Goal: Complete application form: Complete application form

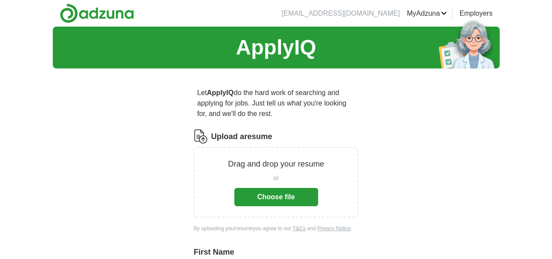
click at [211, 131] on label "Upload a resume" at bounding box center [241, 137] width 61 height 12
click at [0, 0] on input "Upload a resume" at bounding box center [0, 0] width 0 height 0
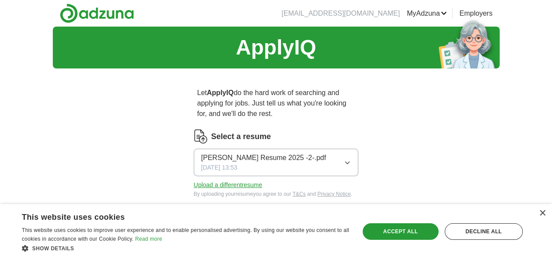
click at [351, 159] on icon "button" at bounding box center [347, 162] width 7 height 7
click at [243, 153] on span "Michael Truong Resume 2025 -2-.pdf" at bounding box center [263, 158] width 125 height 10
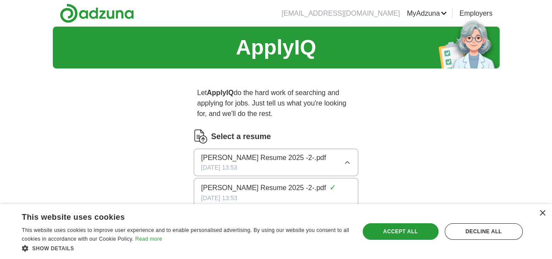
click at [250, 154] on div "Michael Truong Resume 2025 -2-.pdf 08/11/2025, 13:53" at bounding box center [263, 163] width 125 height 20
click at [209, 181] on button "Upload a different resume" at bounding box center [228, 185] width 68 height 9
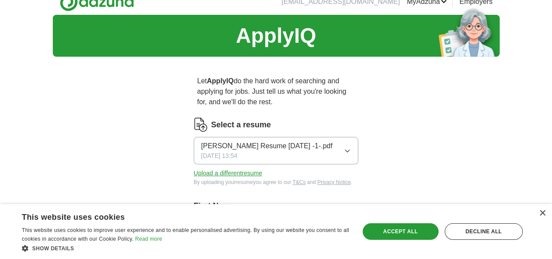
scroll to position [33, 0]
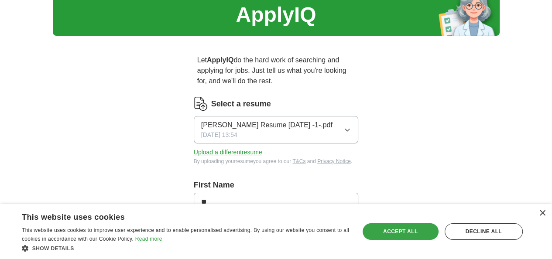
click at [401, 234] on div "Accept all" at bounding box center [400, 231] width 76 height 17
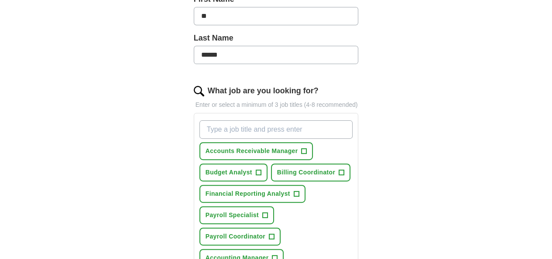
scroll to position [220, 0]
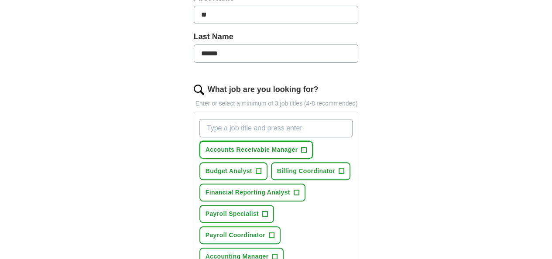
click at [301, 147] on span "+" at bounding box center [303, 150] width 5 height 7
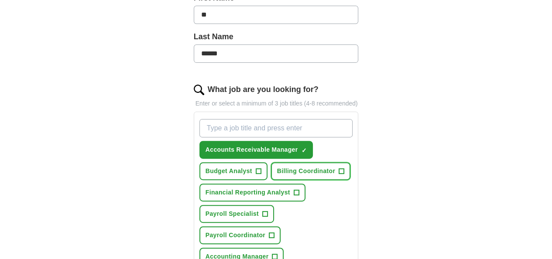
click at [339, 168] on span "+" at bounding box center [341, 171] width 5 height 7
click at [262, 211] on span "+" at bounding box center [264, 214] width 5 height 7
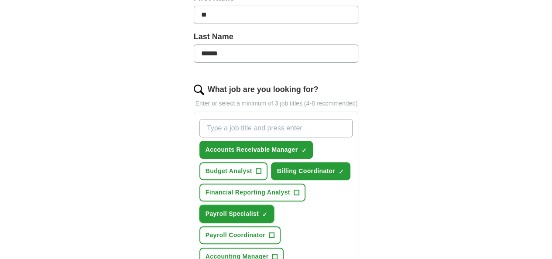
click at [0, 0] on span "×" at bounding box center [0, 0] width 0 height 0
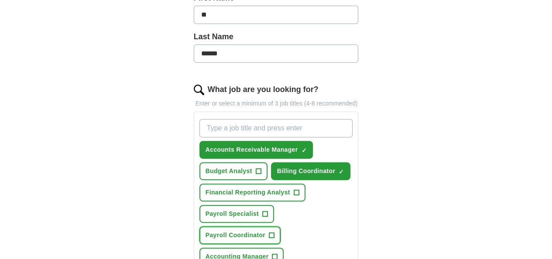
click at [274, 232] on span "+" at bounding box center [271, 235] width 5 height 7
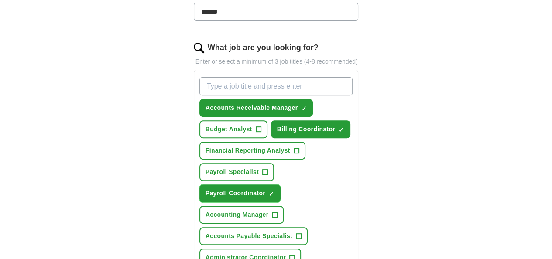
scroll to position [264, 0]
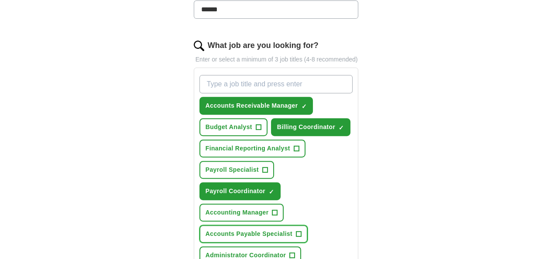
click at [296, 231] on span "+" at bounding box center [298, 234] width 5 height 7
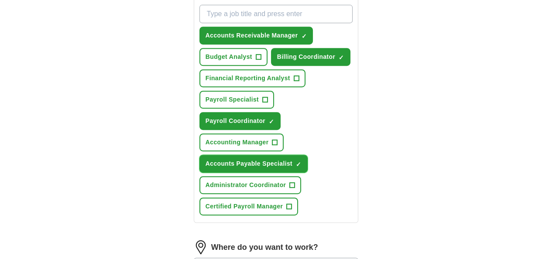
scroll to position [373, 0]
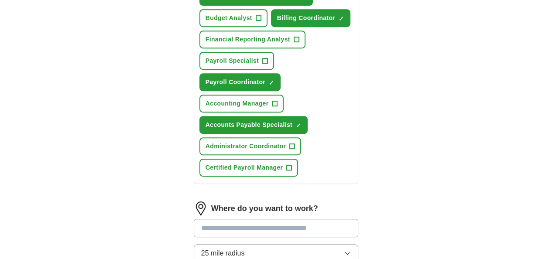
click at [279, 219] on input "text" at bounding box center [276, 228] width 165 height 18
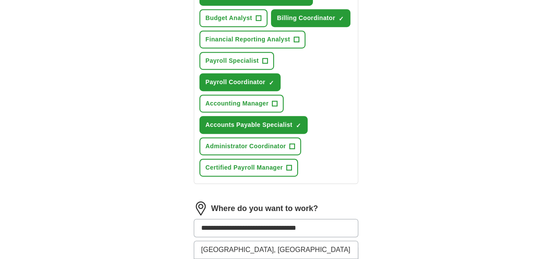
type input "**********"
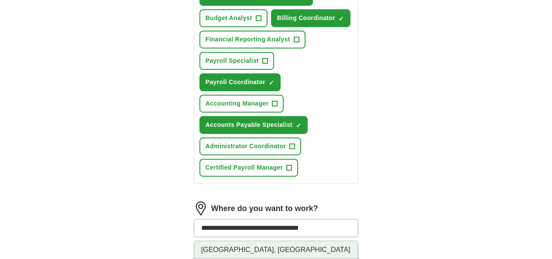
click at [209, 241] on li "Santa Monica, CA" at bounding box center [276, 250] width 164 height 18
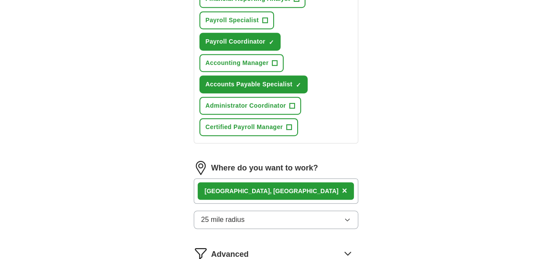
scroll to position [417, 0]
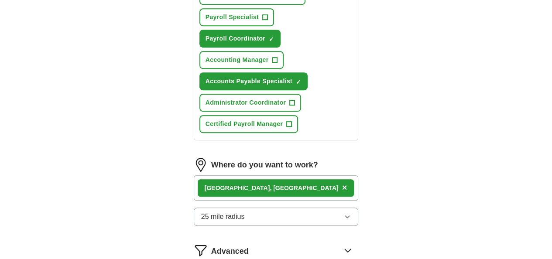
click at [262, 208] on button "25 mile radius" at bounding box center [276, 217] width 165 height 18
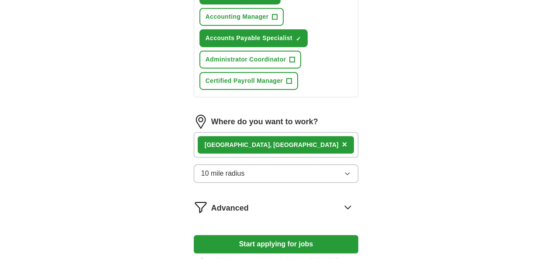
scroll to position [445, 0]
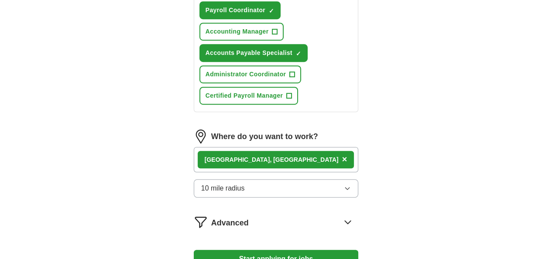
click at [243, 179] on button "10 mile radius" at bounding box center [276, 188] width 165 height 18
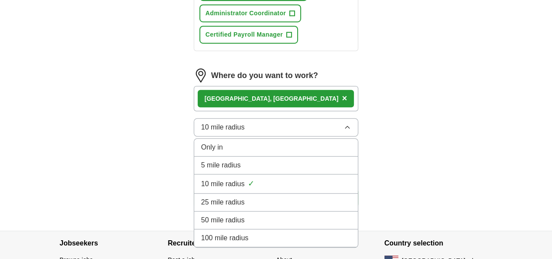
scroll to position [509, 0]
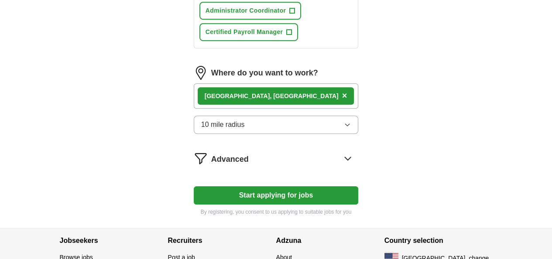
click at [292, 83] on div "Santa Monica, CA ×" at bounding box center [276, 95] width 165 height 25
click at [292, 186] on button "Start applying for jobs" at bounding box center [276, 195] width 165 height 18
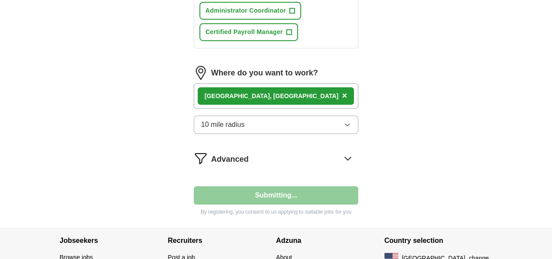
select select "**"
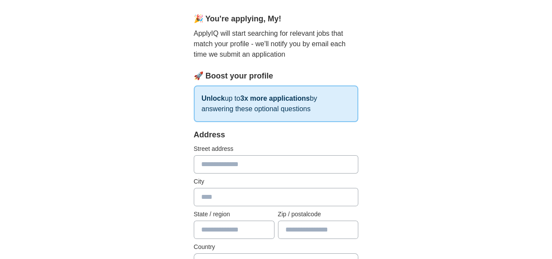
scroll to position [78, 0]
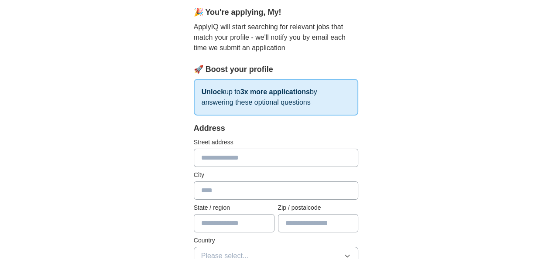
click at [263, 159] on input "text" at bounding box center [276, 158] width 165 height 18
type input "**********"
type input "**"
type input "*****"
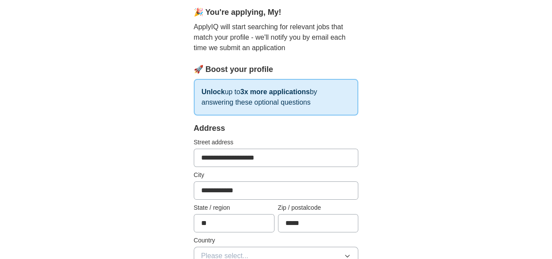
scroll to position [209, 0]
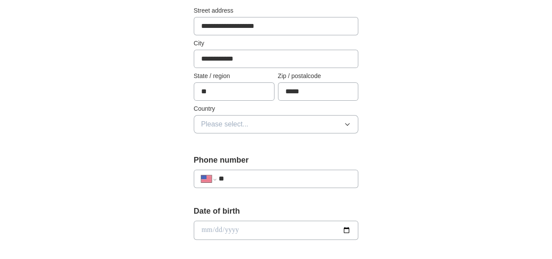
click at [266, 120] on button "Please select..." at bounding box center [276, 124] width 165 height 18
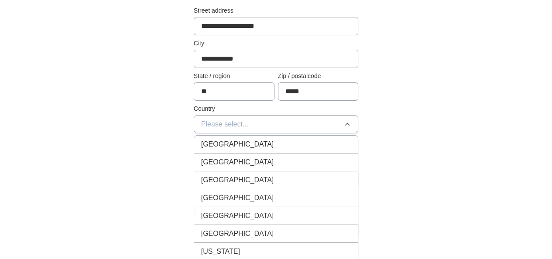
click at [251, 157] on div "[GEOGRAPHIC_DATA]" at bounding box center [276, 162] width 150 height 10
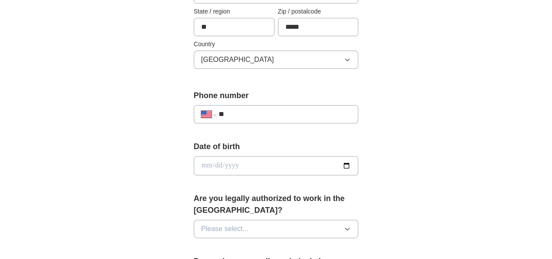
scroll to position [277, 0]
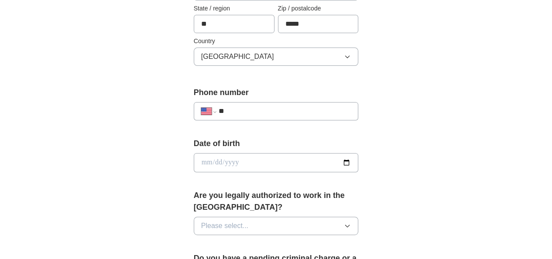
click at [282, 112] on input "**" at bounding box center [285, 111] width 133 height 10
type input "**********"
select select "**"
type input "**********"
select select "**"
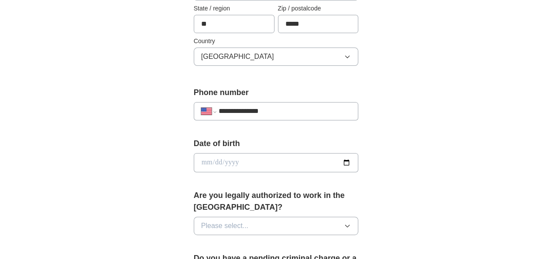
type input "**********"
click at [237, 163] on input "date" at bounding box center [276, 162] width 165 height 19
type input "**********"
click at [297, 217] on button "Please select..." at bounding box center [276, 226] width 165 height 18
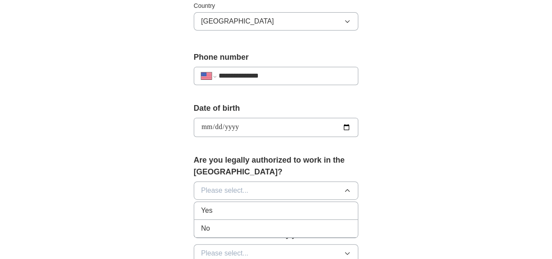
scroll to position [343, 0]
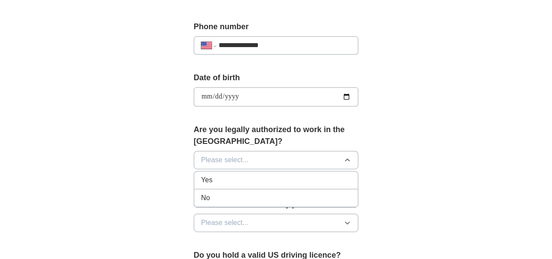
click at [209, 175] on div "Yes" at bounding box center [276, 180] width 150 height 10
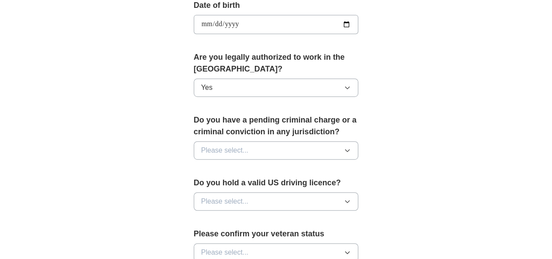
scroll to position [450, 0]
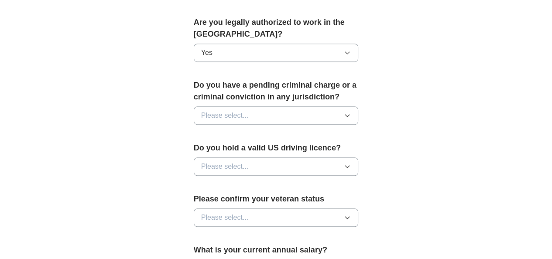
click at [256, 106] on button "Please select..." at bounding box center [276, 115] width 165 height 18
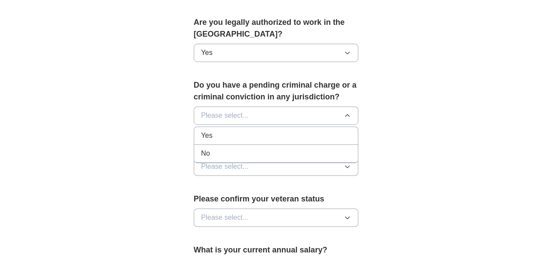
click at [230, 148] on div "No" at bounding box center [276, 153] width 150 height 10
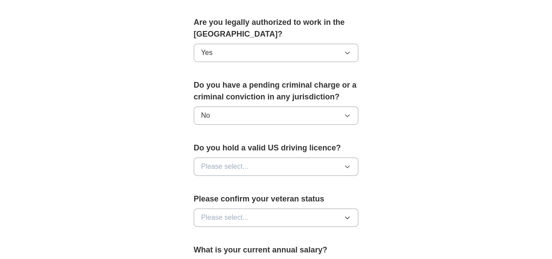
click at [256, 157] on button "Please select..." at bounding box center [276, 166] width 165 height 18
click at [228, 181] on div "Yes" at bounding box center [276, 186] width 150 height 10
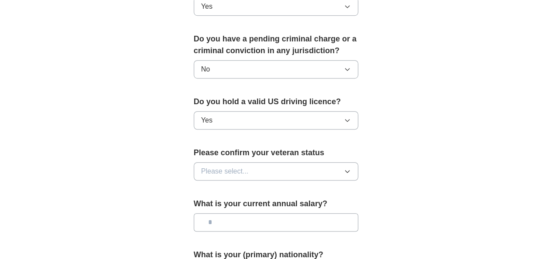
scroll to position [594, 0]
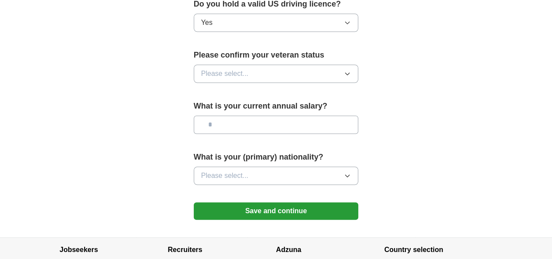
click at [278, 65] on button "Please select..." at bounding box center [276, 74] width 165 height 18
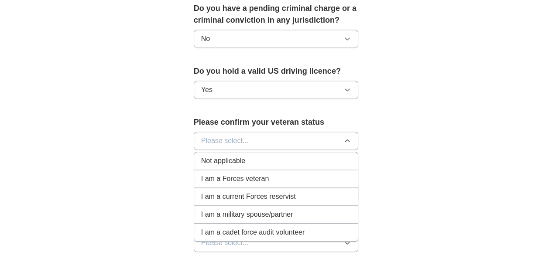
scroll to position [532, 0]
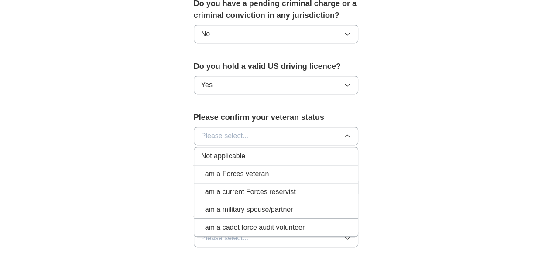
click at [235, 151] on div "Not applicable" at bounding box center [276, 156] width 150 height 10
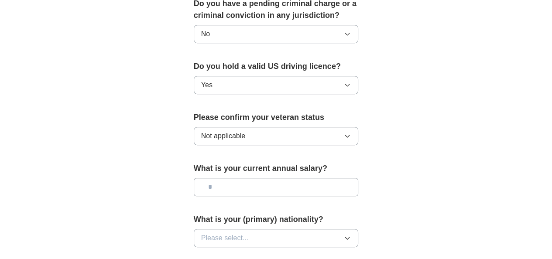
click at [236, 178] on input "text" at bounding box center [276, 187] width 165 height 18
type input "*******"
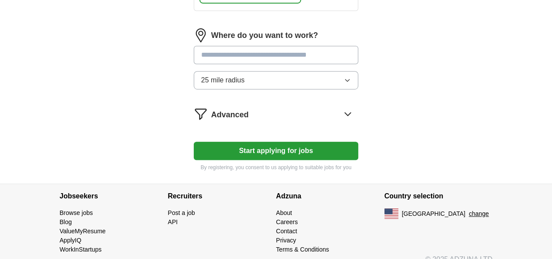
scroll to position [410, 0]
click at [253, 142] on button "Start applying for jobs" at bounding box center [276, 151] width 165 height 18
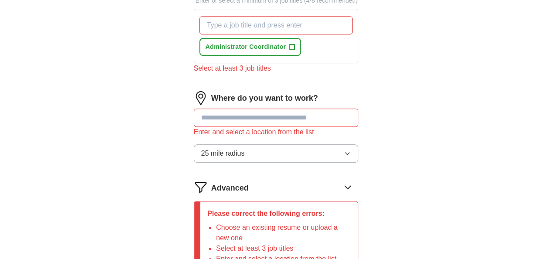
scroll to position [366, 0]
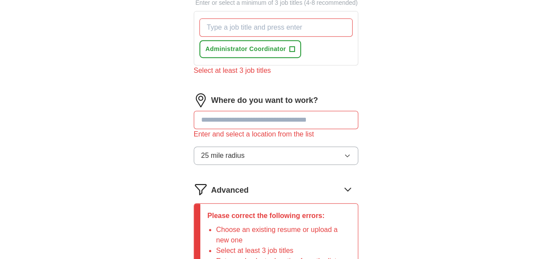
click at [233, 111] on input "text" at bounding box center [276, 120] width 165 height 18
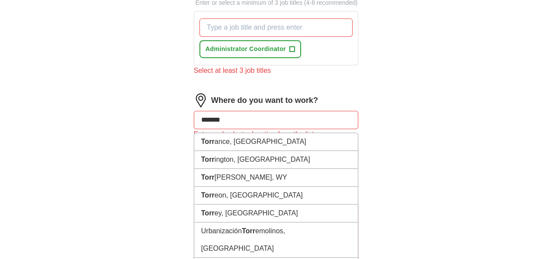
type input "********"
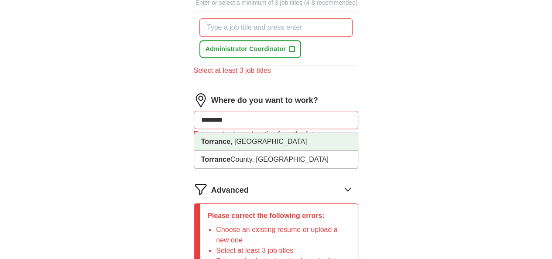
click at [221, 133] on li "[GEOGRAPHIC_DATA] , [GEOGRAPHIC_DATA]" at bounding box center [276, 142] width 164 height 18
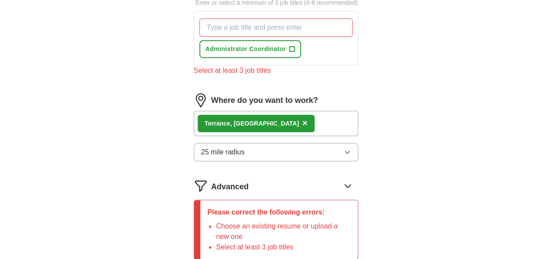
click at [223, 147] on span "25 mile radius" at bounding box center [223, 152] width 44 height 10
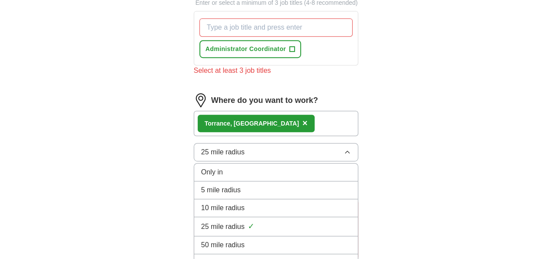
click at [255, 143] on button "25 mile radius" at bounding box center [276, 152] width 165 height 18
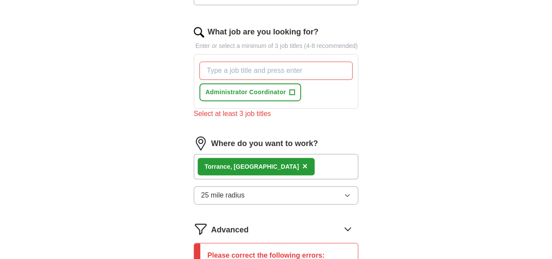
scroll to position [316, 0]
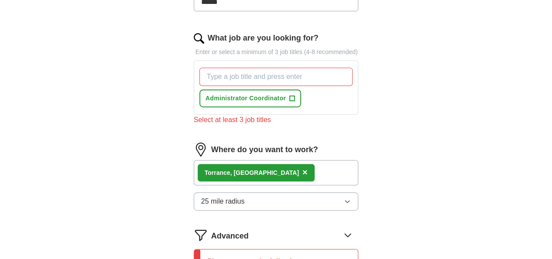
click at [263, 68] on input "What job are you looking for?" at bounding box center [276, 77] width 154 height 18
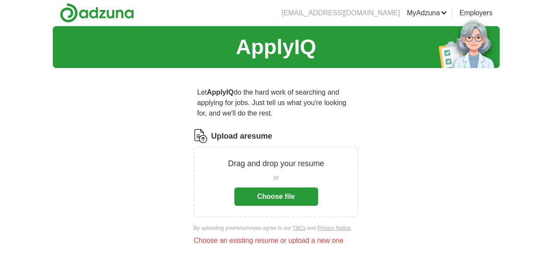
scroll to position [0, 0]
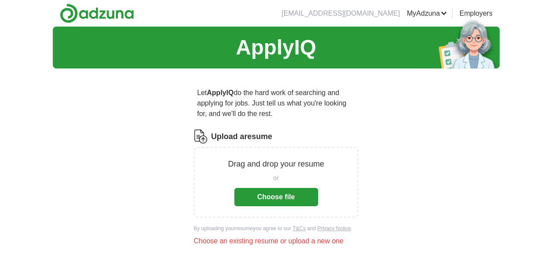
click at [274, 188] on button "Choose file" at bounding box center [276, 197] width 84 height 18
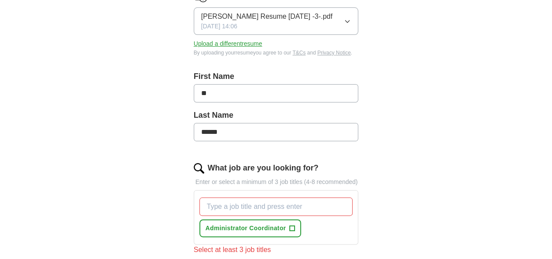
scroll to position [182, 0]
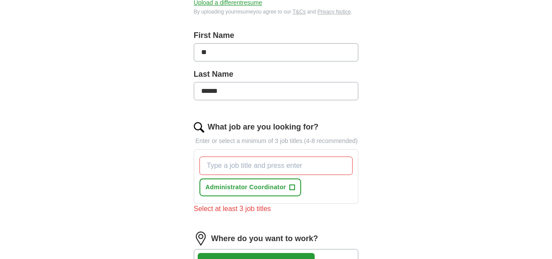
click at [251, 157] on input "What job are you looking for?" at bounding box center [276, 166] width 154 height 18
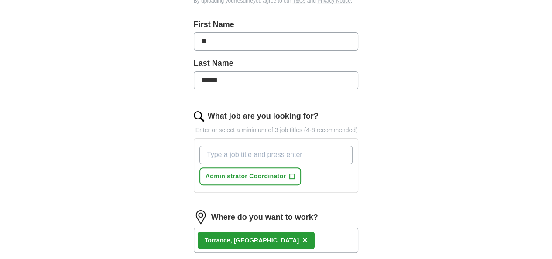
scroll to position [204, 0]
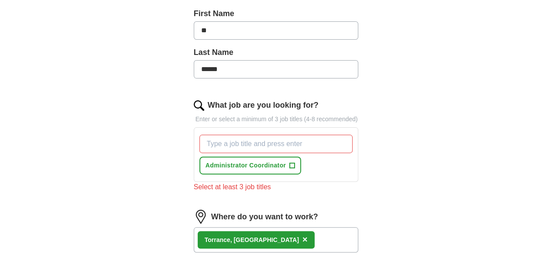
click at [208, 99] on label "What job are you looking for?" at bounding box center [263, 105] width 111 height 12
click at [207, 135] on input "What job are you looking for?" at bounding box center [276, 144] width 154 height 18
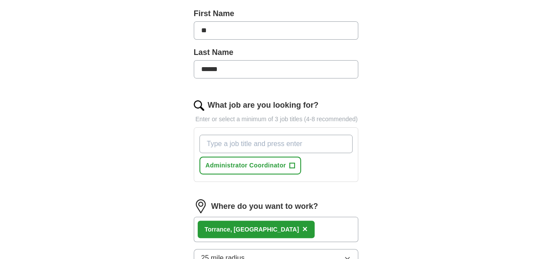
click at [227, 135] on input "What job are you looking for?" at bounding box center [276, 144] width 154 height 18
type input "Account Payable"
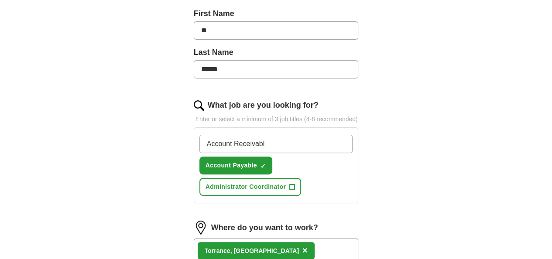
type input "Account Receivable"
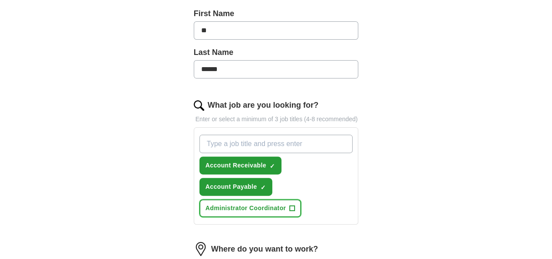
click at [221, 204] on span "Administrator Coordinator" at bounding box center [245, 208] width 81 height 9
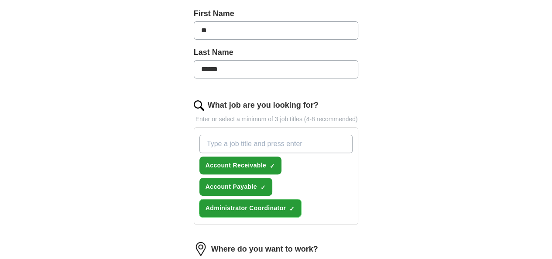
click at [0, 0] on span "×" at bounding box center [0, 0] width 0 height 0
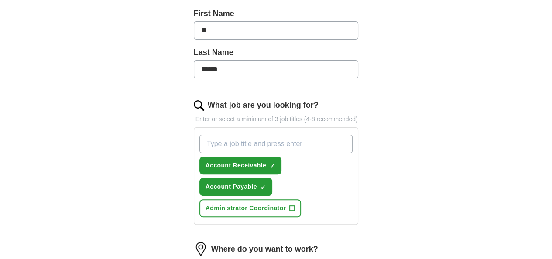
click at [209, 135] on input "What job are you looking for?" at bounding box center [276, 144] width 154 height 18
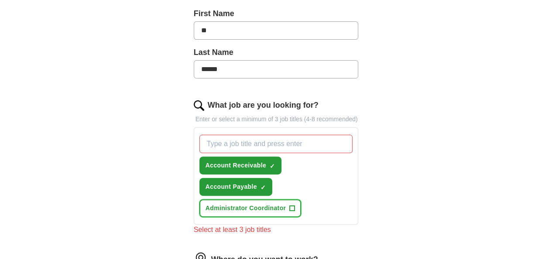
click at [290, 205] on span "+" at bounding box center [292, 208] width 5 height 7
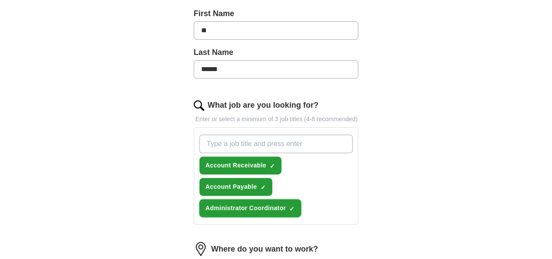
click at [0, 0] on span "×" at bounding box center [0, 0] width 0 height 0
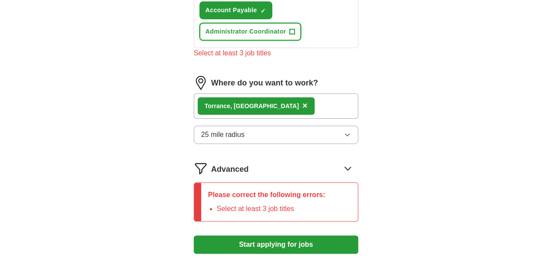
scroll to position [387, 0]
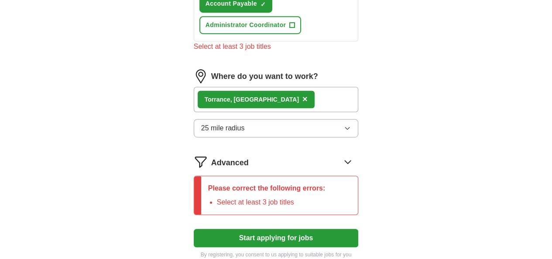
click at [194, 155] on img at bounding box center [201, 162] width 14 height 14
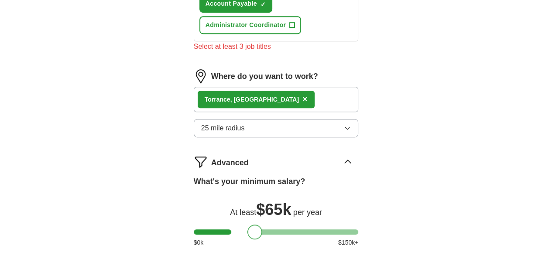
drag, startPoint x: 188, startPoint y: 199, endPoint x: 242, endPoint y: 196, distance: 53.3
click at [247, 225] on div at bounding box center [254, 232] width 15 height 15
click at [285, 238] on div "$ 0 k $ 150 k+" at bounding box center [276, 242] width 165 height 9
drag, startPoint x: 289, startPoint y: 176, endPoint x: 291, endPoint y: 170, distance: 6.5
click at [290, 201] on span "$ 65k" at bounding box center [273, 210] width 35 height 18
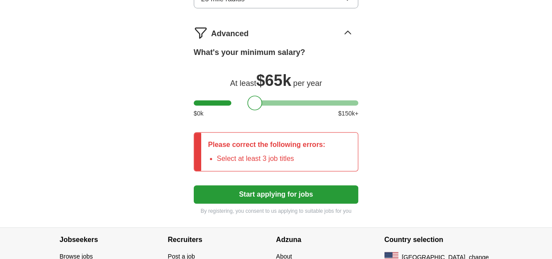
scroll to position [171, 0]
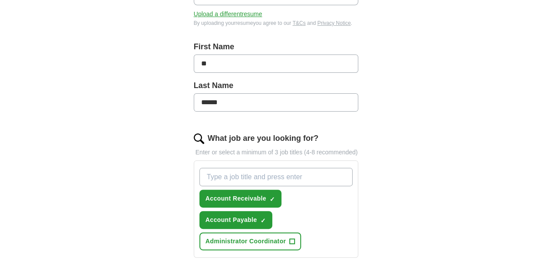
click at [218, 168] on input "What job are you looking for?" at bounding box center [276, 177] width 154 height 18
type input "Payroll Coordinator"
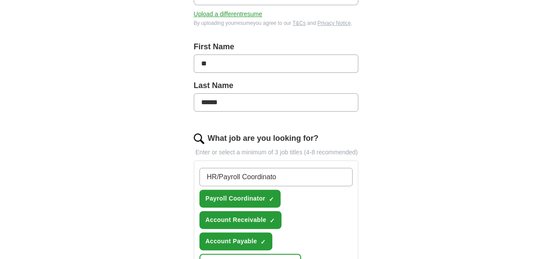
type input "HR/Payroll Coordinator"
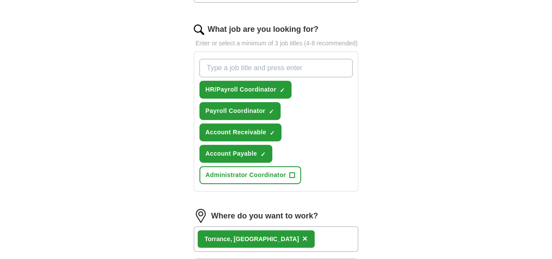
scroll to position [298, 0]
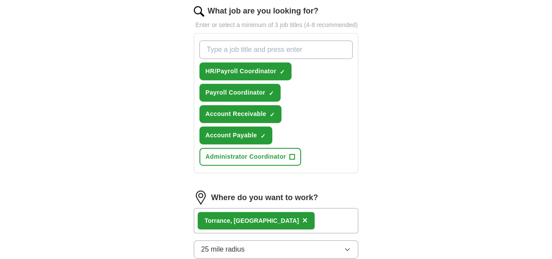
click at [252, 208] on div "Torrance , [GEOGRAPHIC_DATA] ×" at bounding box center [276, 220] width 165 height 25
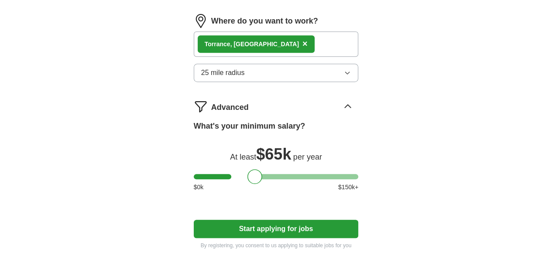
scroll to position [497, 0]
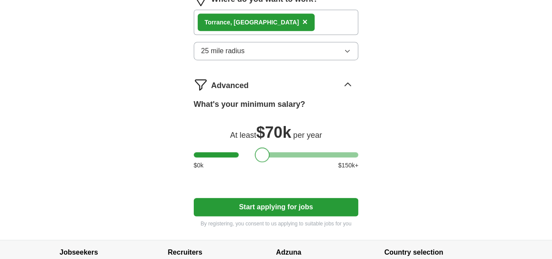
drag, startPoint x: 239, startPoint y: 100, endPoint x: 246, endPoint y: 100, distance: 7.0
click at [255, 147] on div at bounding box center [262, 154] width 15 height 15
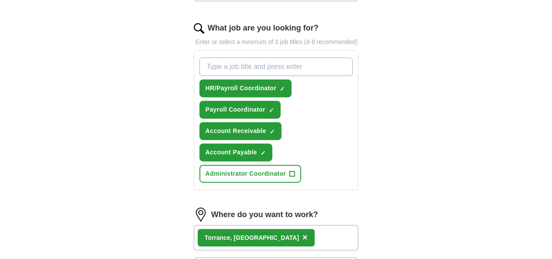
scroll to position [281, 0]
click at [297, 226] on div "Torrance , [GEOGRAPHIC_DATA] ×" at bounding box center [276, 238] width 165 height 25
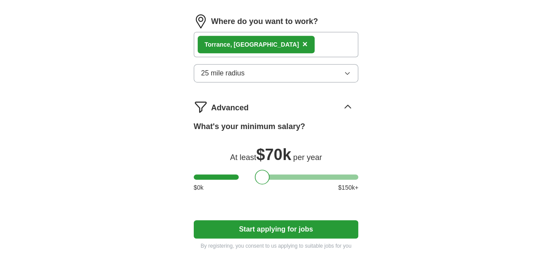
scroll to position [486, 0]
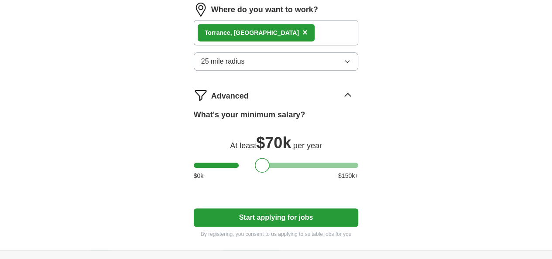
click at [278, 209] on button "Start applying for jobs" at bounding box center [276, 218] width 165 height 18
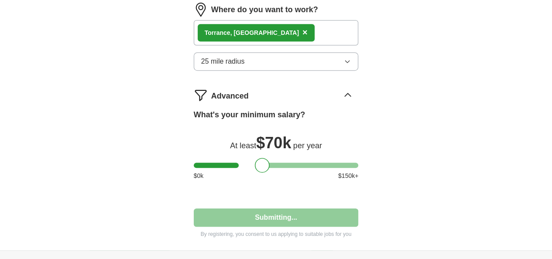
select select "**"
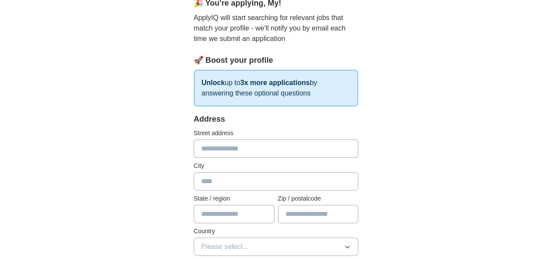
scroll to position [93, 0]
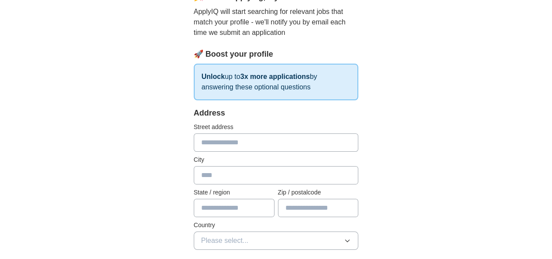
click at [228, 142] on input "text" at bounding box center [276, 142] width 165 height 18
type input "**********"
type input "**"
type input "*****"
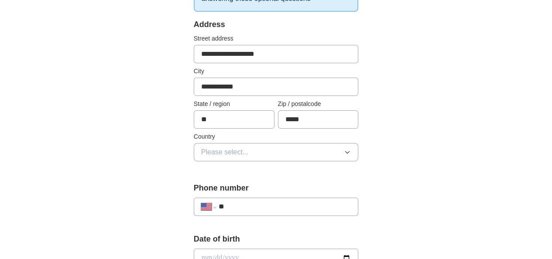
scroll to position [182, 0]
click at [216, 153] on span "Please select..." at bounding box center [225, 152] width 48 height 10
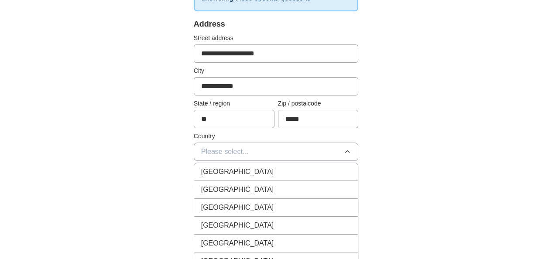
click at [213, 185] on span "[GEOGRAPHIC_DATA]" at bounding box center [237, 190] width 73 height 10
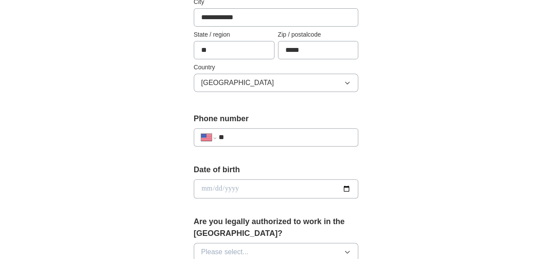
scroll to position [253, 0]
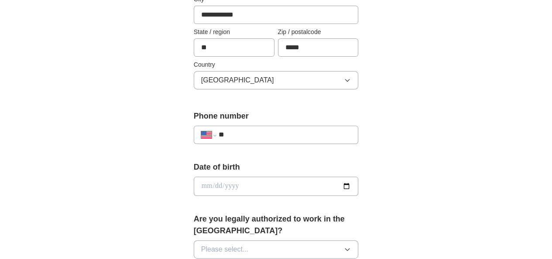
click at [231, 131] on input "**" at bounding box center [285, 135] width 133 height 10
type input "**********"
select select "**"
type input "**********"
select select "**"
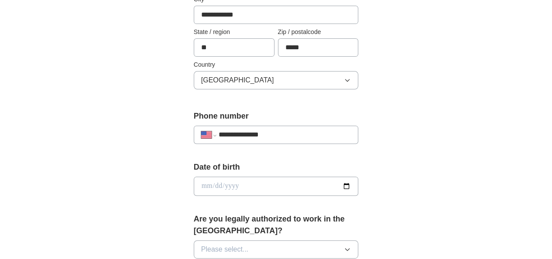
type input "**********"
click at [208, 185] on input "date" at bounding box center [276, 186] width 165 height 19
click at [194, 184] on input "date" at bounding box center [276, 186] width 165 height 19
click at [194, 187] on input "date" at bounding box center [276, 186] width 165 height 19
type input "**********"
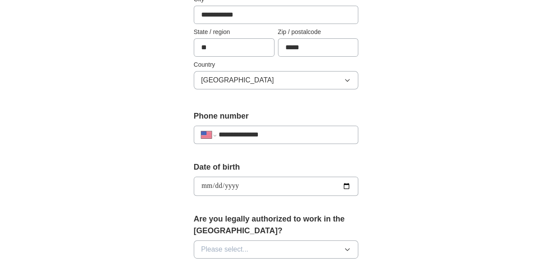
click at [277, 240] on button "Please select..." at bounding box center [276, 249] width 165 height 18
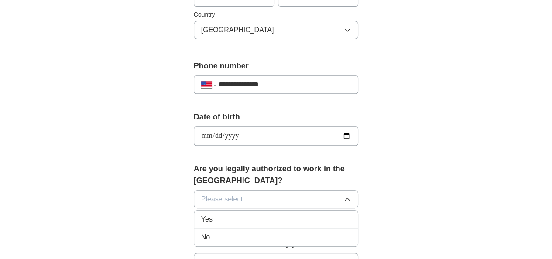
scroll to position [309, 0]
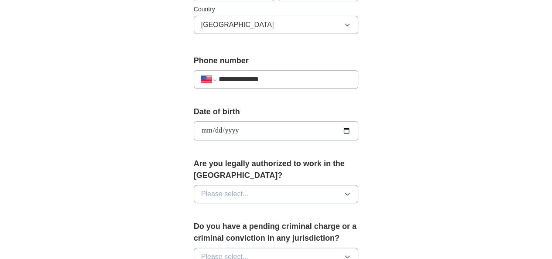
click at [208, 192] on div "Are you legally authorized to work in the [GEOGRAPHIC_DATA]? Please select..." at bounding box center [276, 184] width 165 height 52
click at [208, 189] on span "Please select..." at bounding box center [225, 194] width 48 height 10
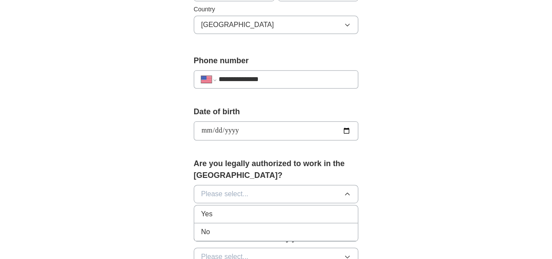
click at [201, 209] on div "Yes" at bounding box center [276, 214] width 150 height 10
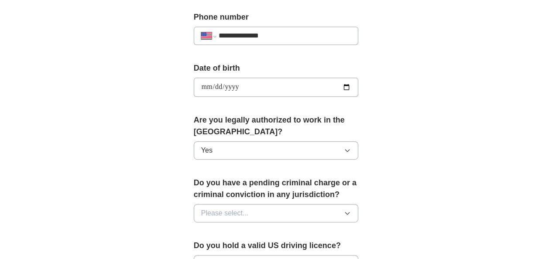
scroll to position [453, 0]
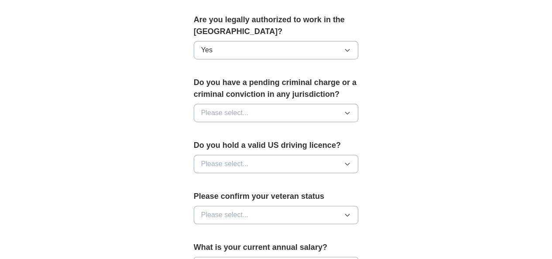
click at [223, 108] on span "Please select..." at bounding box center [225, 113] width 48 height 10
click at [204, 146] on div "No" at bounding box center [276, 151] width 150 height 10
click at [212, 159] on span "Please select..." at bounding box center [225, 164] width 48 height 10
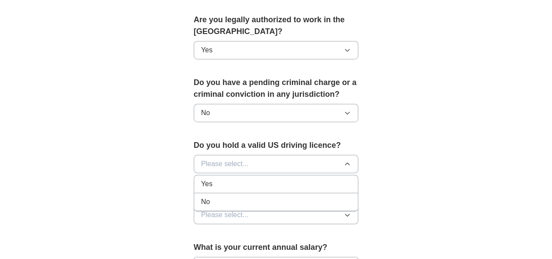
click at [203, 179] on div "Yes" at bounding box center [276, 184] width 150 height 10
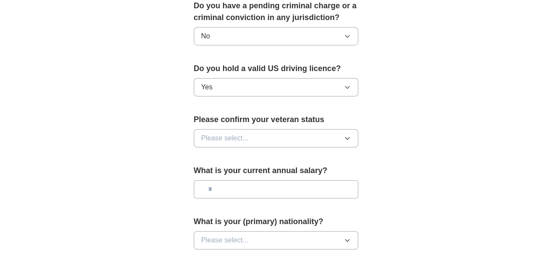
scroll to position [530, 0]
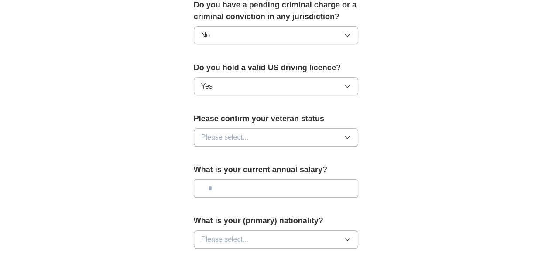
click at [213, 132] on span "Please select..." at bounding box center [225, 137] width 48 height 10
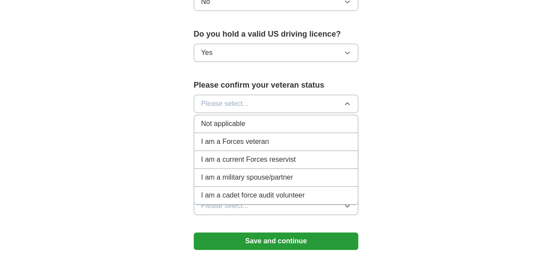
scroll to position [574, 0]
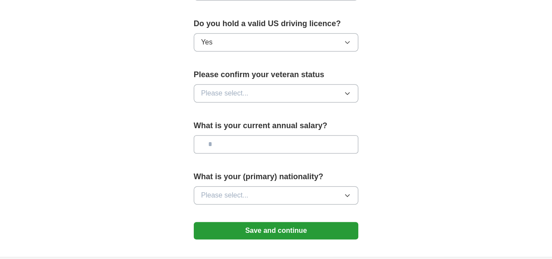
click at [232, 186] on button "Please select..." at bounding box center [276, 195] width 165 height 18
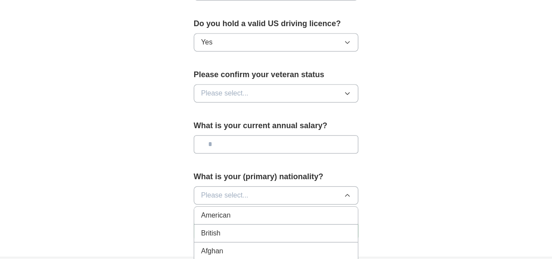
click at [218, 210] on div "American" at bounding box center [276, 215] width 150 height 10
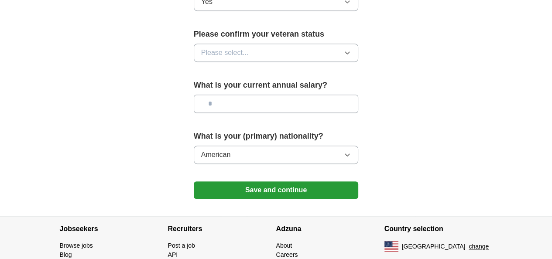
scroll to position [619, 0]
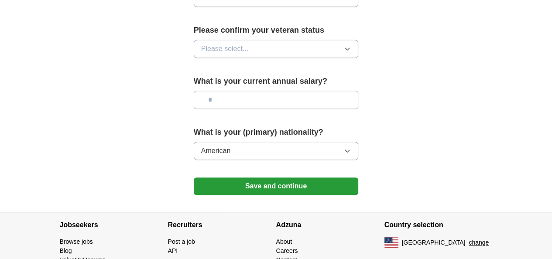
click at [225, 142] on button "American" at bounding box center [276, 151] width 165 height 18
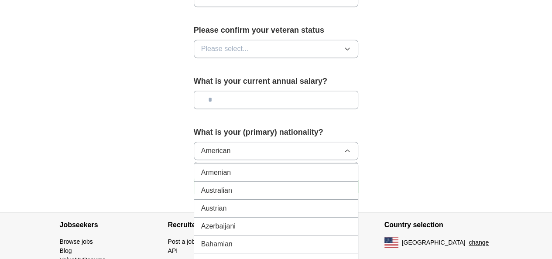
scroll to position [179, 0]
click at [220, 142] on button "American" at bounding box center [276, 151] width 165 height 18
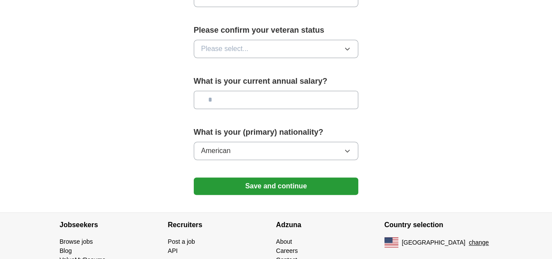
click at [218, 142] on button "American" at bounding box center [276, 151] width 165 height 18
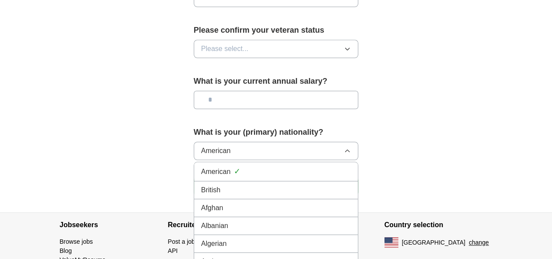
drag, startPoint x: 216, startPoint y: 134, endPoint x: 188, endPoint y: 137, distance: 27.6
click at [194, 142] on button "American" at bounding box center [276, 151] width 165 height 18
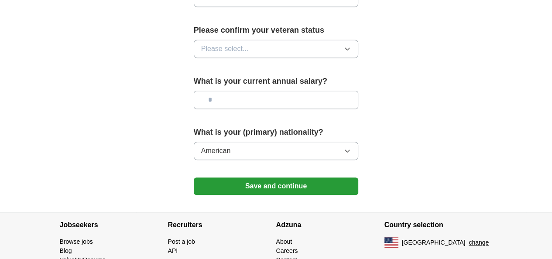
click at [201, 146] on span "American" at bounding box center [216, 151] width 30 height 10
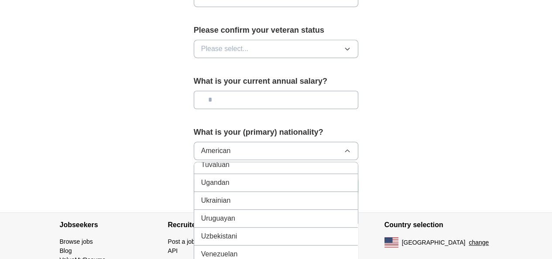
scroll to position [640, 0]
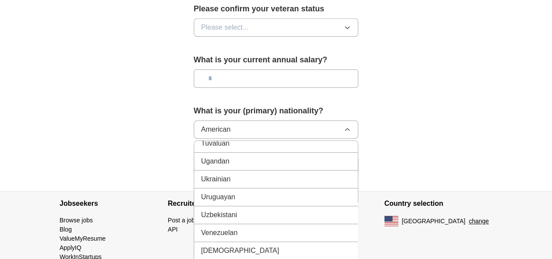
click at [211, 246] on span "[DEMOGRAPHIC_DATA]" at bounding box center [240, 251] width 78 height 10
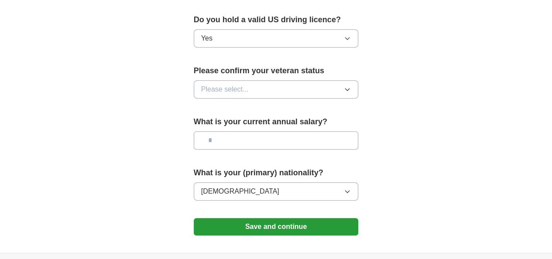
scroll to position [578, 0]
click at [207, 132] on input "text" at bounding box center [276, 141] width 165 height 18
type input "*******"
click at [212, 81] on button "Please select..." at bounding box center [276, 90] width 165 height 18
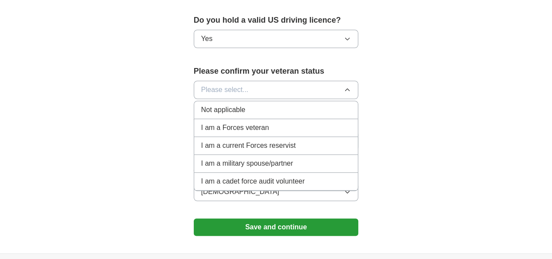
click at [208, 105] on span "Not applicable" at bounding box center [223, 110] width 44 height 10
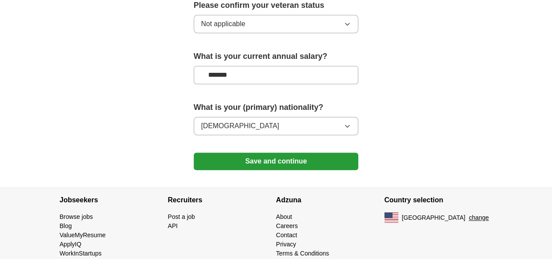
scroll to position [646, 0]
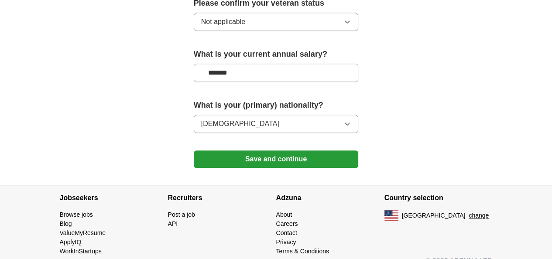
click at [242, 150] on button "Save and continue" at bounding box center [276, 158] width 165 height 17
